Goal: Find specific page/section: Find specific page/section

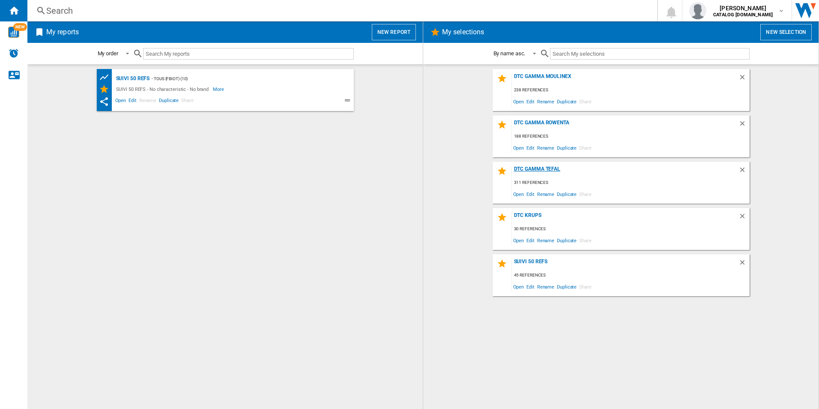
click at [527, 171] on div "DTC GAMMA TEFAL" at bounding box center [625, 172] width 227 height 12
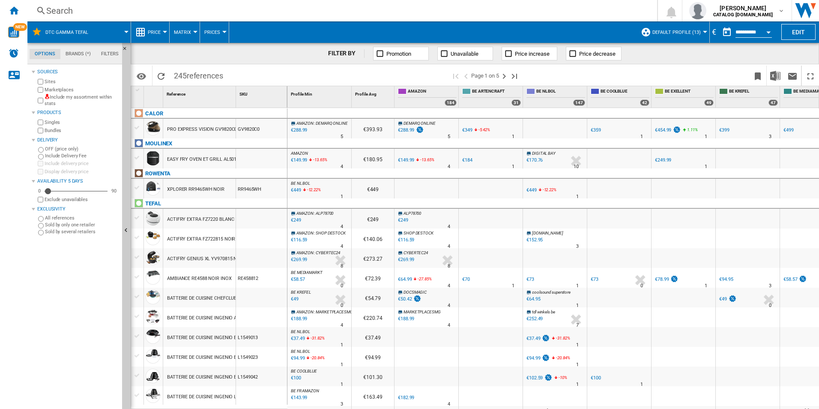
click at [78, 14] on div "Search" at bounding box center [340, 11] width 588 height 12
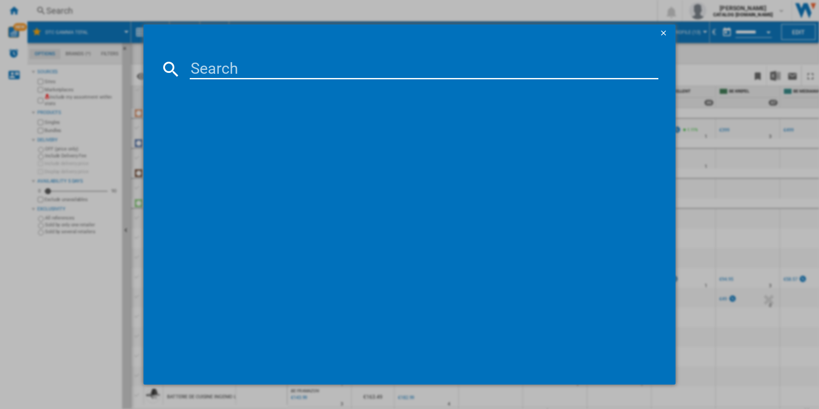
click at [215, 71] on input at bounding box center [424, 69] width 469 height 21
paste input "G732S334"
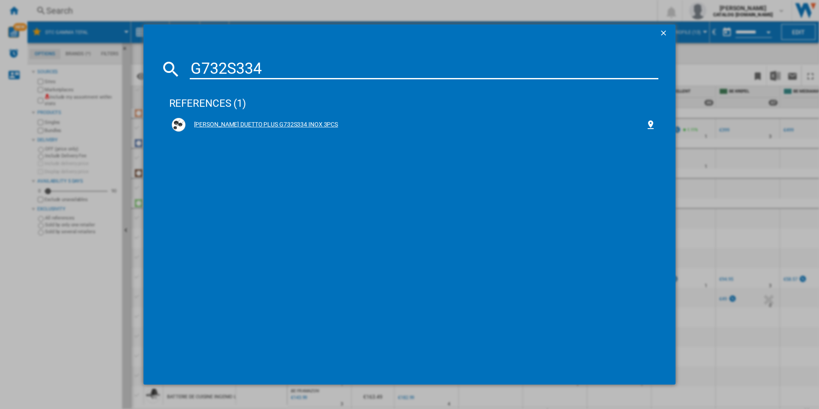
type input "G732S334"
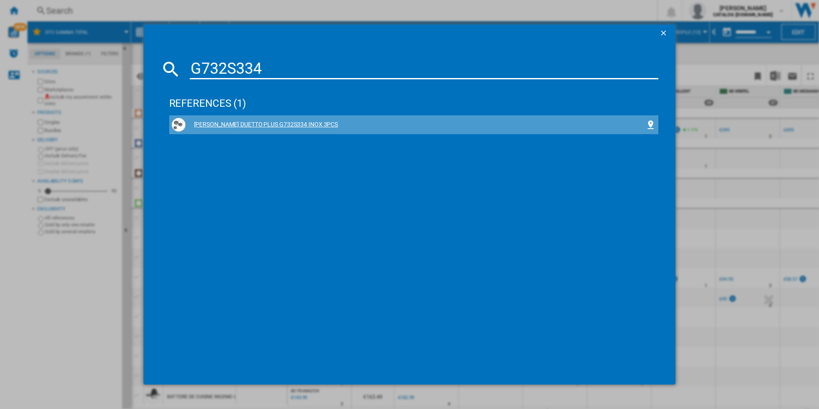
click at [232, 124] on div "[PERSON_NAME] DUETTO PLUS G732S334 INOX 3PCS" at bounding box center [415, 124] width 460 height 9
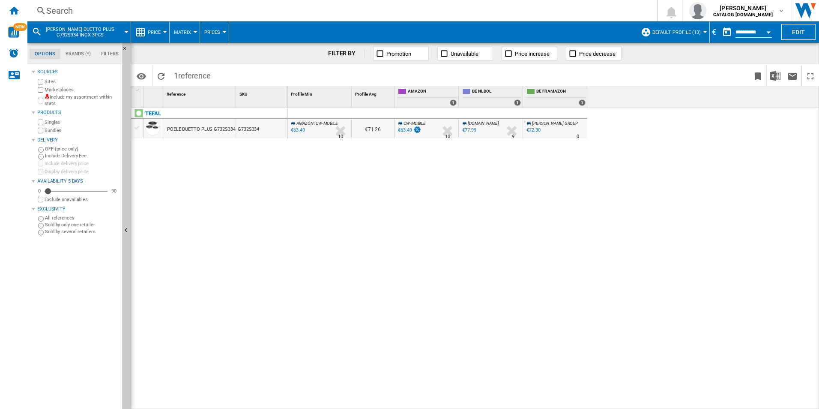
click at [666, 30] on span "Default profile (13)" at bounding box center [676, 33] width 48 height 6
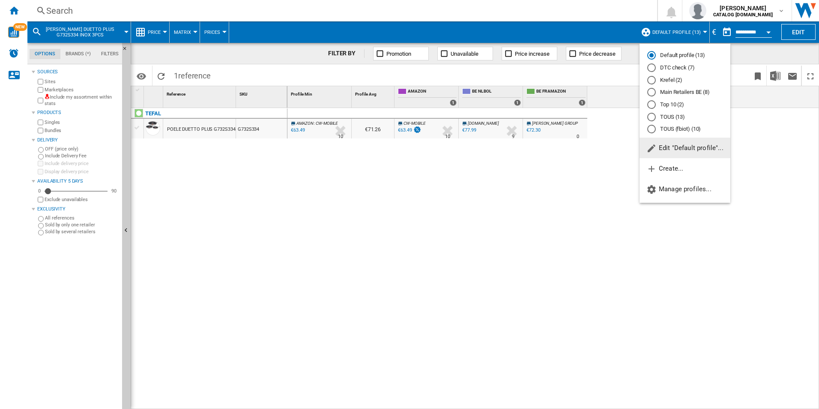
click at [664, 68] on md-radio-button "DTC check (7)" at bounding box center [684, 68] width 75 height 8
